Goal: Find specific page/section: Find specific page/section

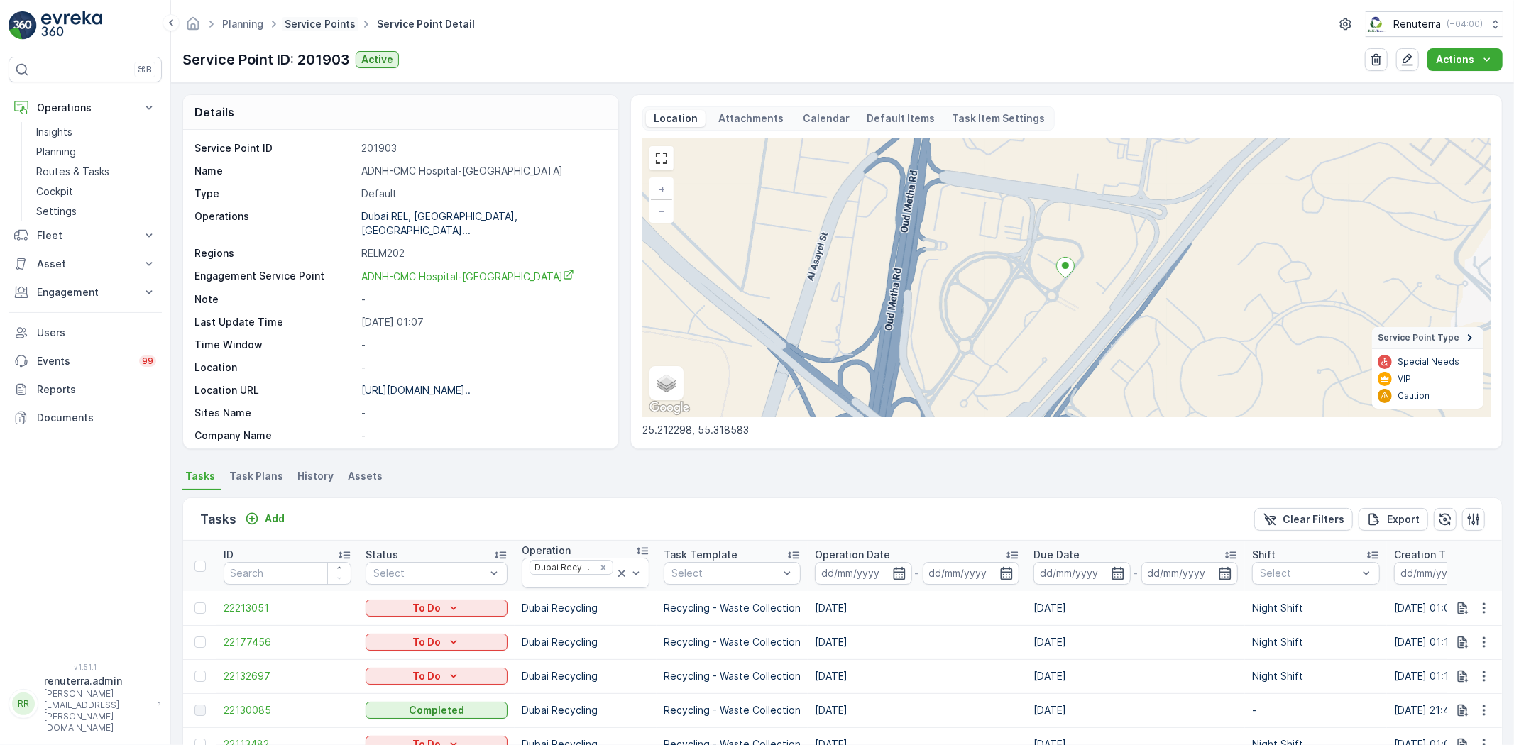
click at [306, 23] on link "Service Points" at bounding box center [320, 24] width 71 height 12
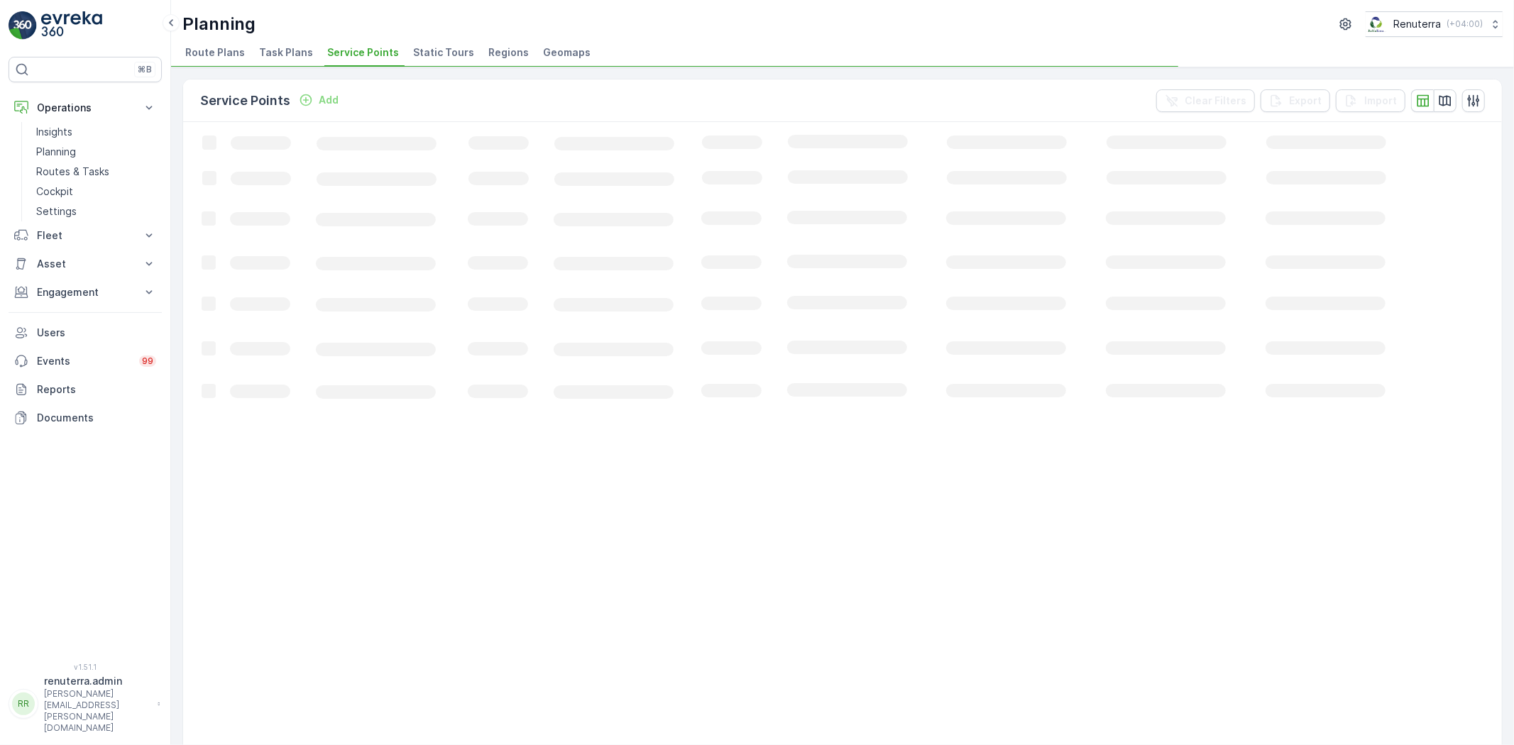
click at [309, 29] on div "Planning Renuterra ( +04:00 )" at bounding box center [842, 24] width 1320 height 26
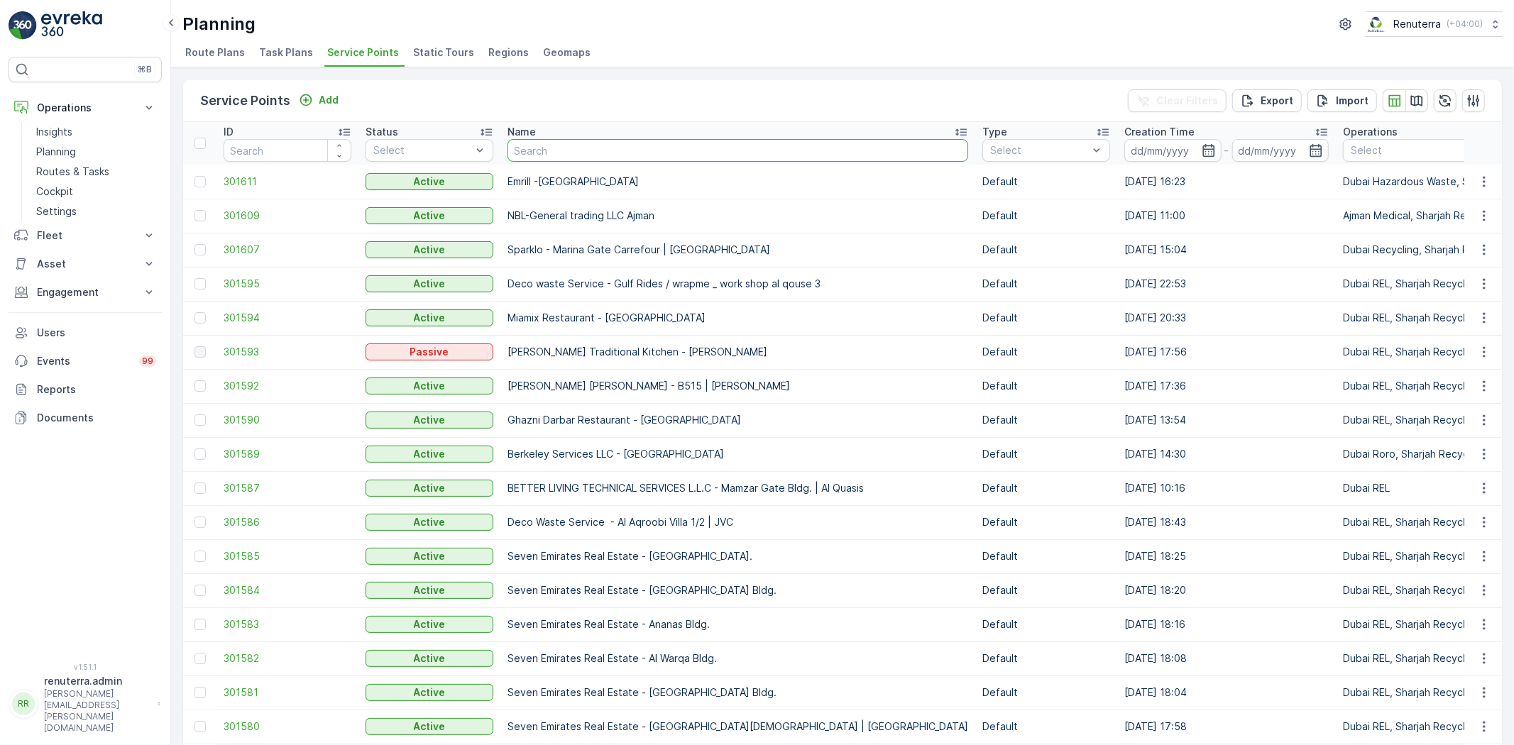
click at [596, 152] on input "text" at bounding box center [737, 150] width 461 height 23
type input "dream"
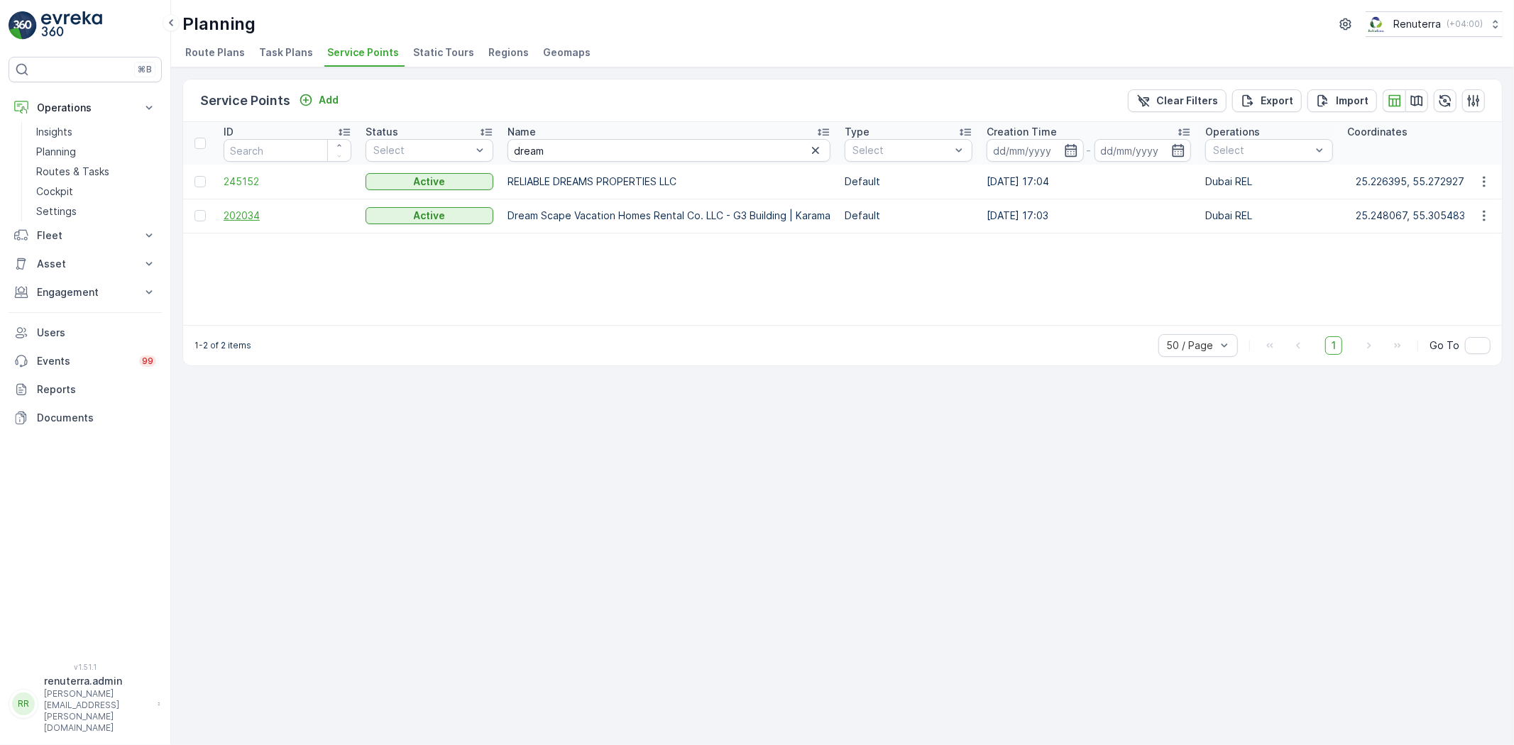
click at [244, 213] on span "202034" at bounding box center [288, 216] width 128 height 14
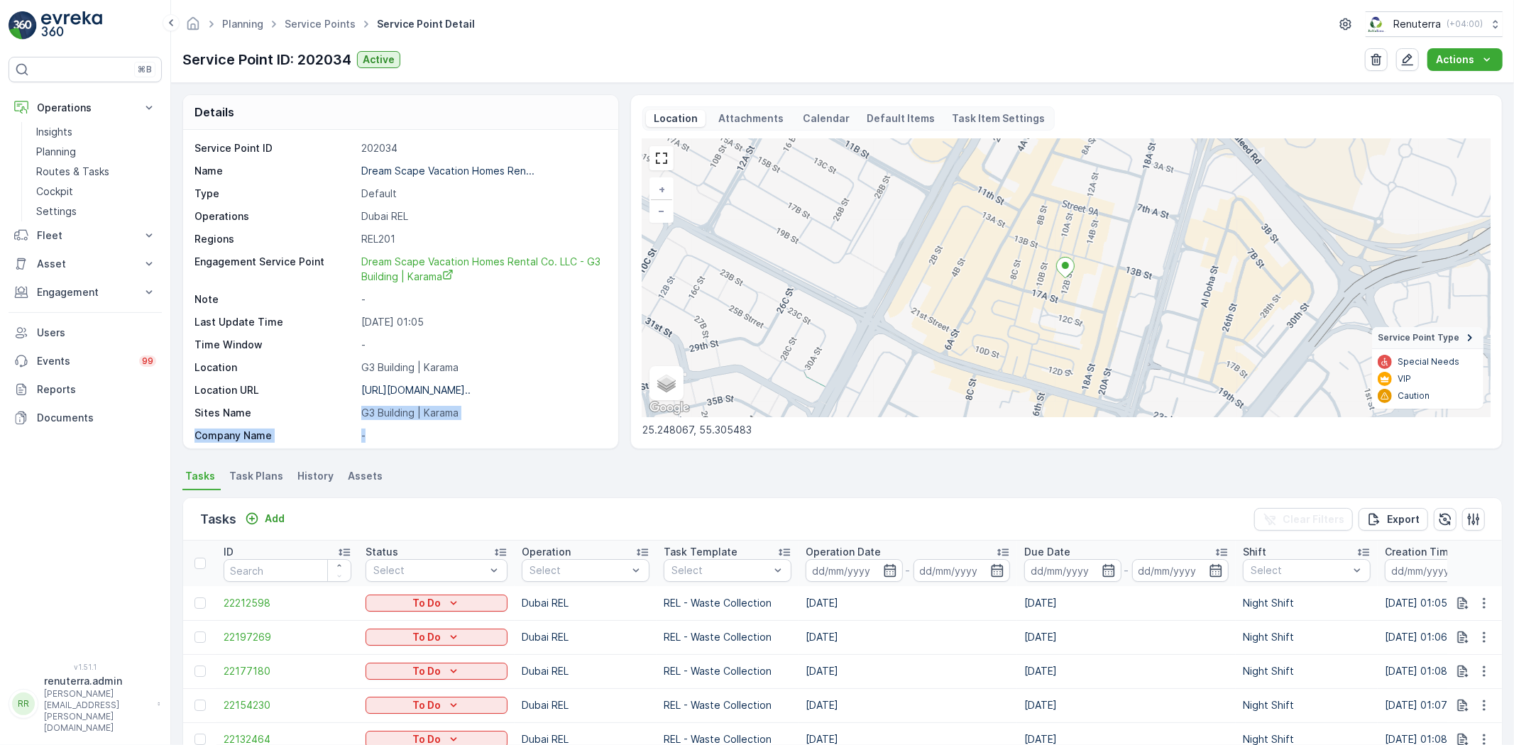
scroll to position [39, 0]
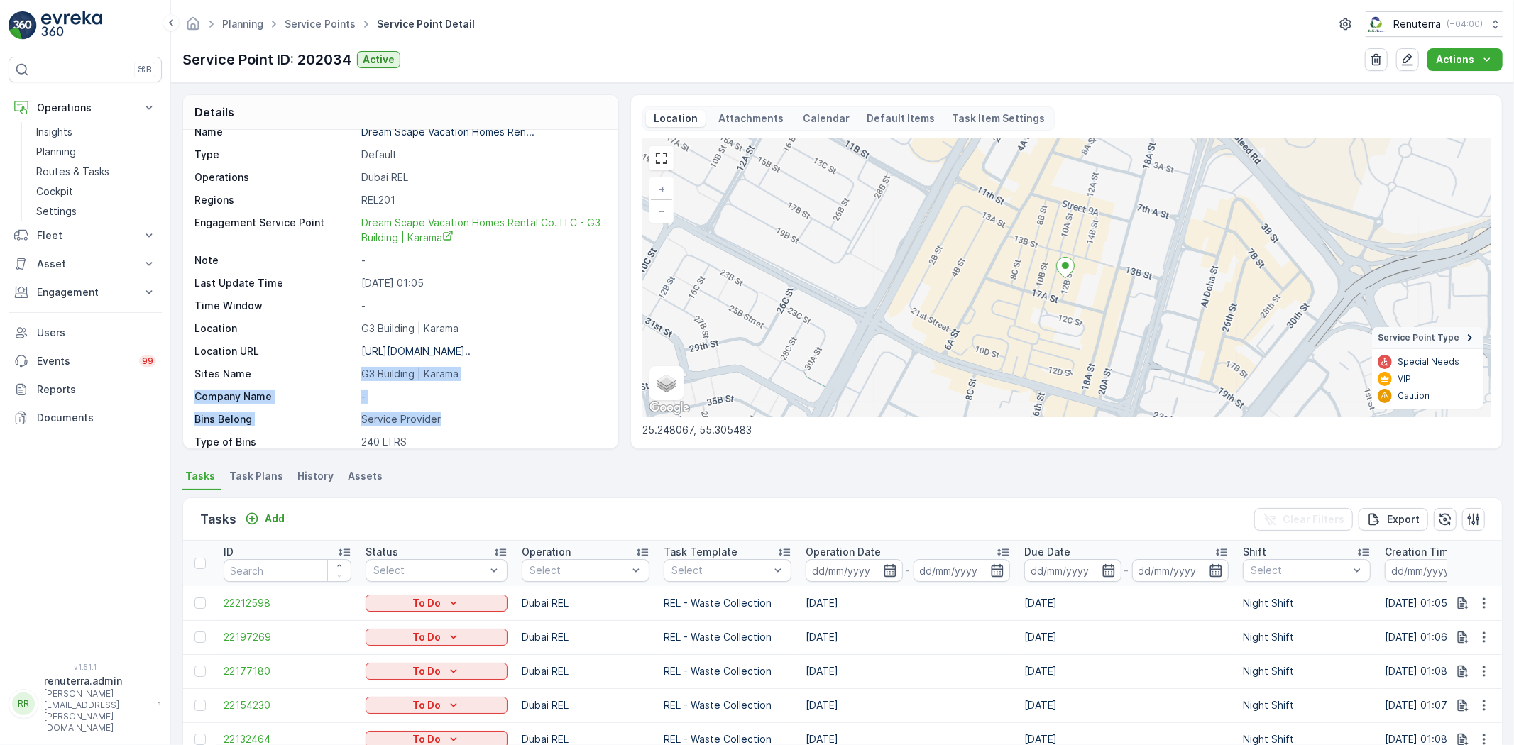
drag, startPoint x: 360, startPoint y: 412, endPoint x: 512, endPoint y: 408, distance: 151.9
click at [512, 408] on div "Service Point ID 202034 Name Dream Scape Vacation Homes Ren... Type Default Ope…" at bounding box center [398, 366] width 409 height 529
click at [508, 371] on p "G3 Building | Karama" at bounding box center [482, 374] width 242 height 14
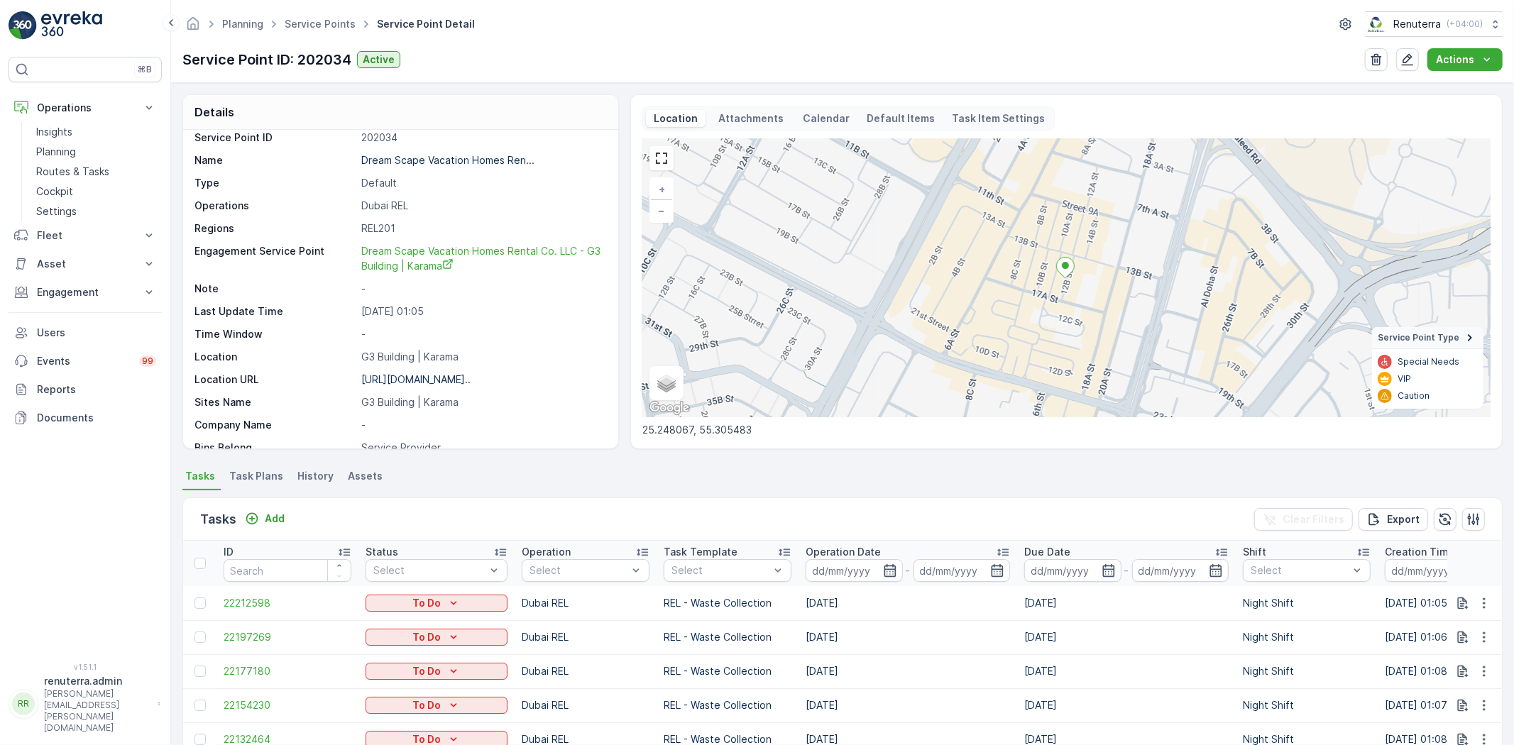
scroll to position [0, 0]
